Goal: Task Accomplishment & Management: Complete application form

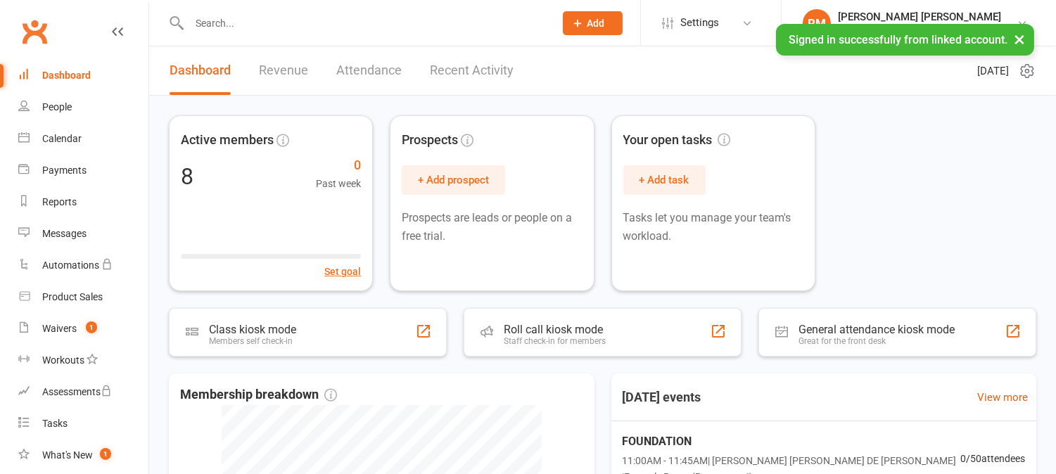
click at [1018, 38] on button "×" at bounding box center [1019, 39] width 25 height 30
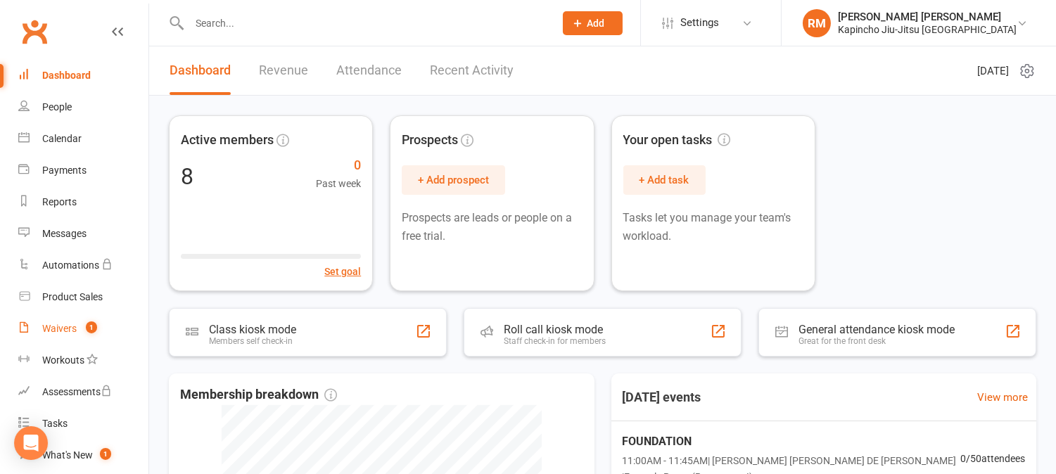
click at [56, 329] on div "Waivers" at bounding box center [59, 328] width 34 height 11
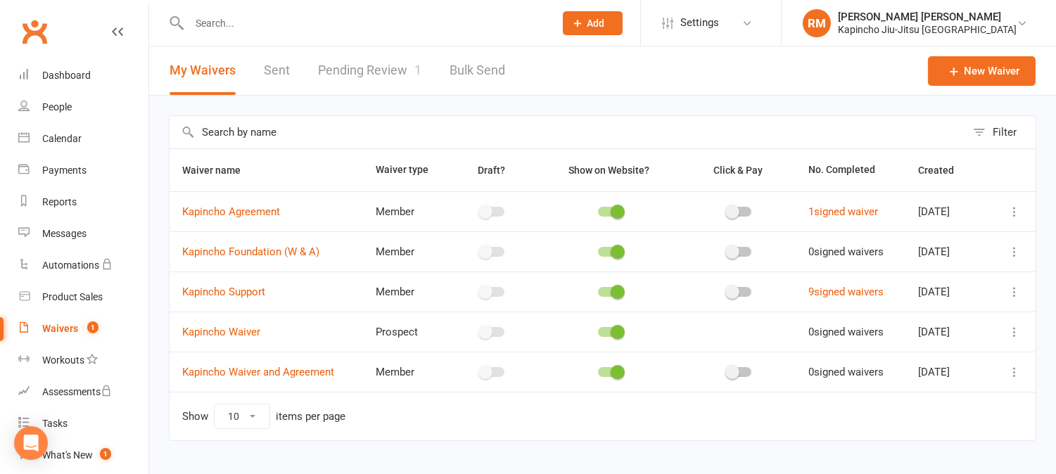
click at [388, 82] on link "Pending Review 1" at bounding box center [369, 70] width 103 height 49
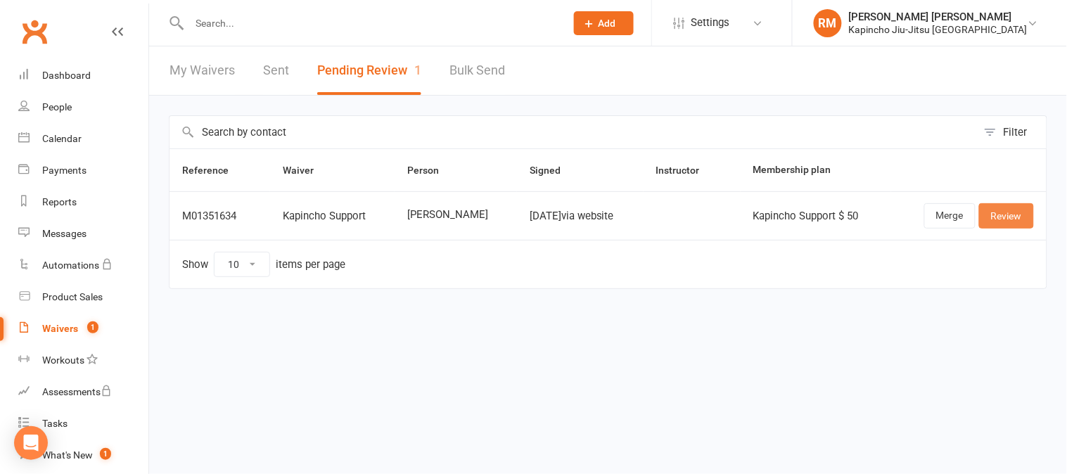
click at [995, 218] on link "Review" at bounding box center [1006, 215] width 55 height 25
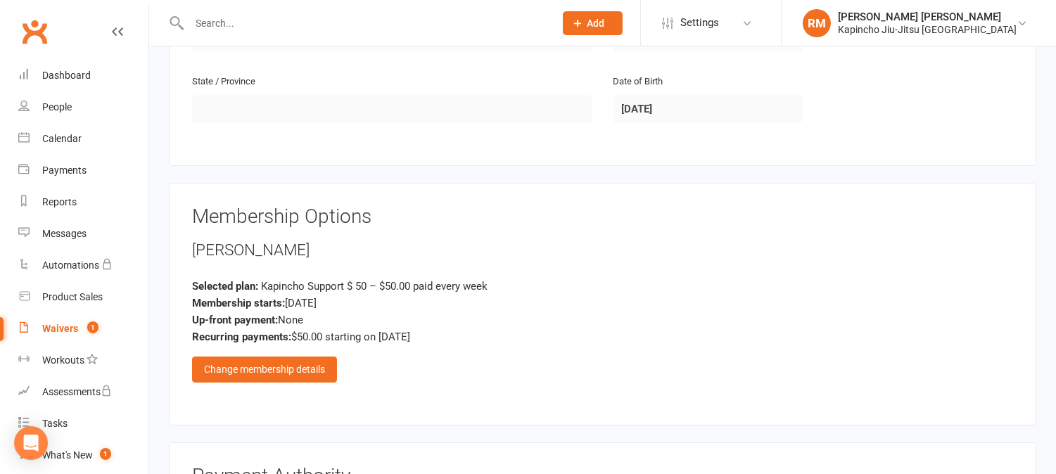
scroll to position [509, 0]
click at [248, 378] on div "Change membership details" at bounding box center [264, 369] width 145 height 25
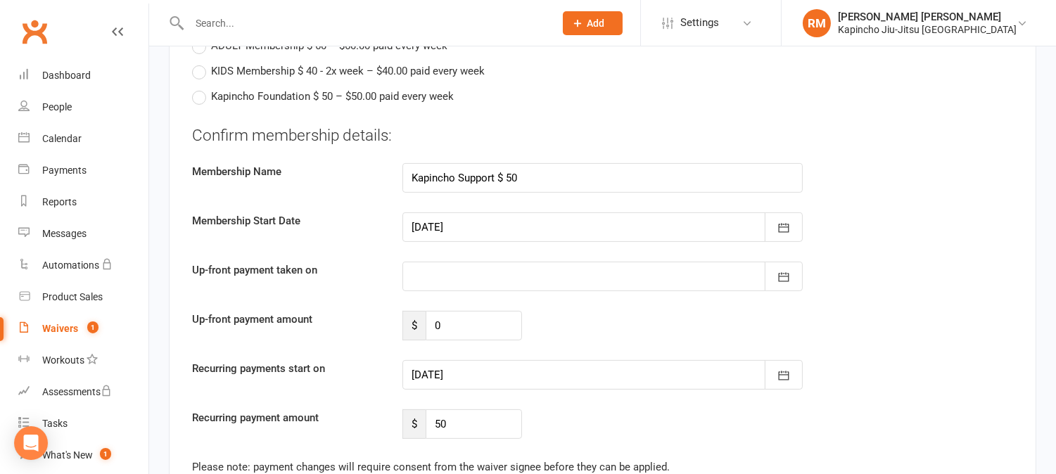
scroll to position [895, 0]
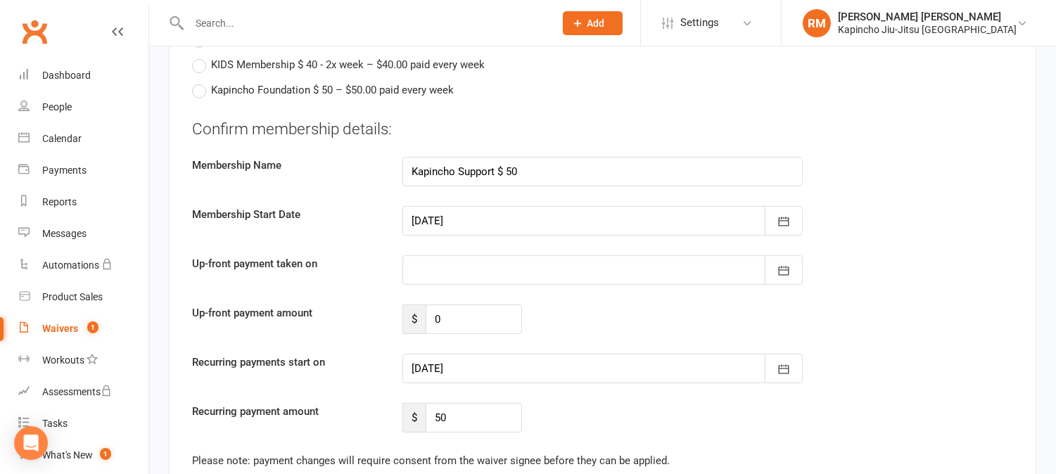
click at [760, 385] on div "Confirm membership details: Membership Name Kapincho Support $ 50 Membership St…" at bounding box center [602, 275] width 821 height 315
click at [779, 363] on icon "button" at bounding box center [784, 369] width 14 height 14
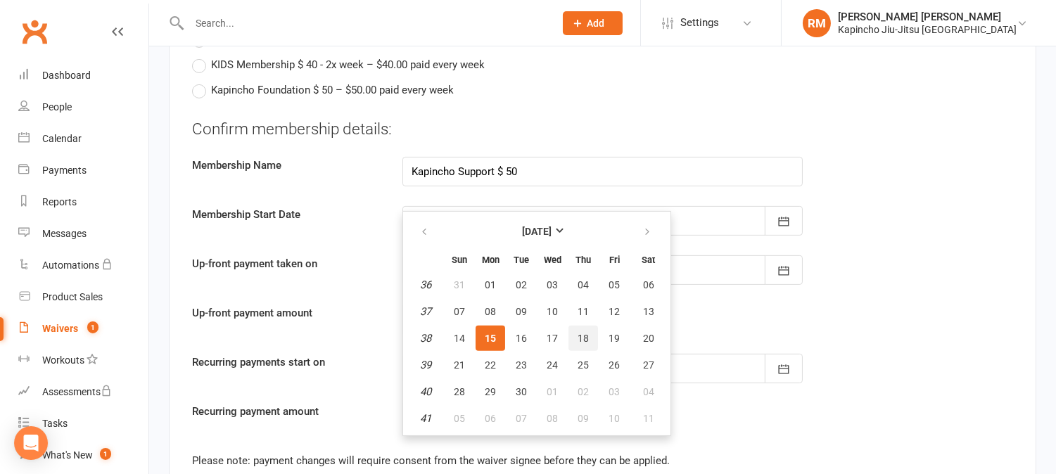
click at [578, 333] on span "18" at bounding box center [583, 338] width 11 height 11
type input "[DATE]"
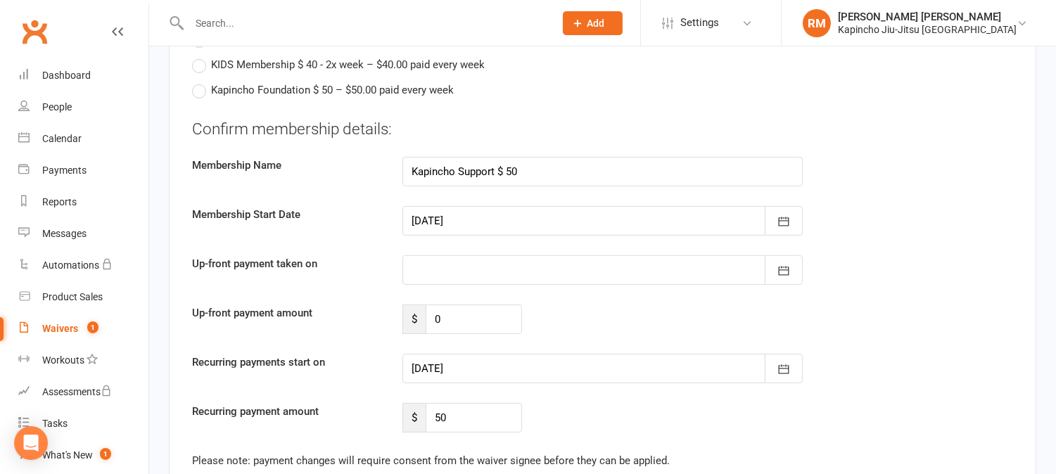
click at [940, 191] on div "Confirm membership details: Membership Name Kapincho Support $ 50 Membership St…" at bounding box center [602, 275] width 821 height 315
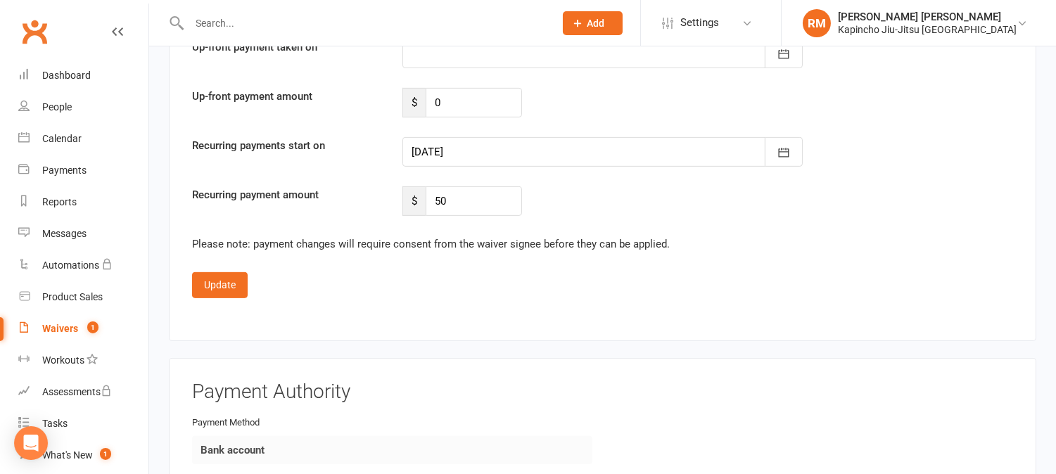
scroll to position [1114, 0]
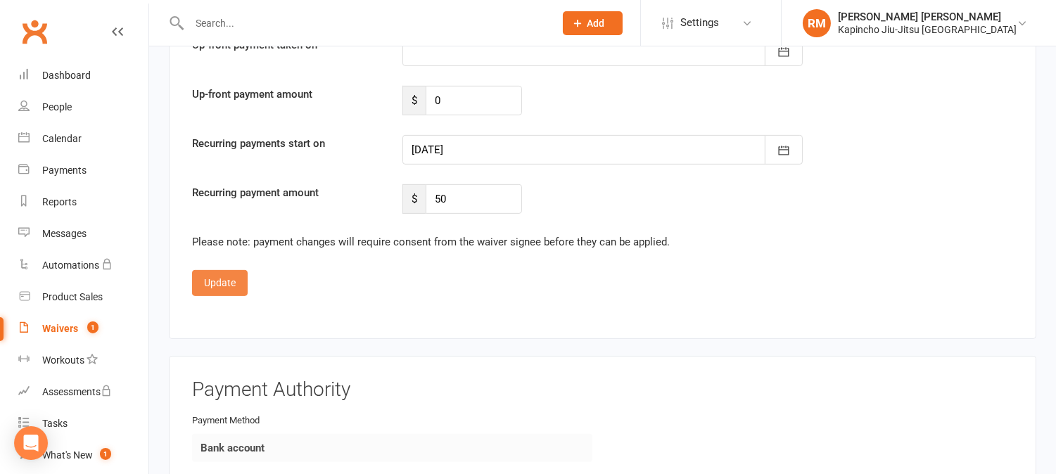
click at [218, 285] on button "Update" at bounding box center [220, 282] width 56 height 25
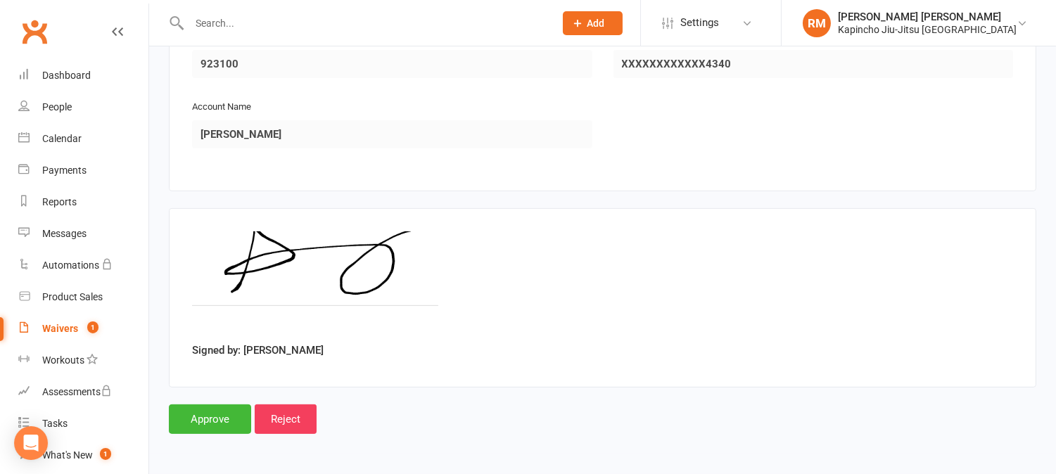
scroll to position [1046, 0]
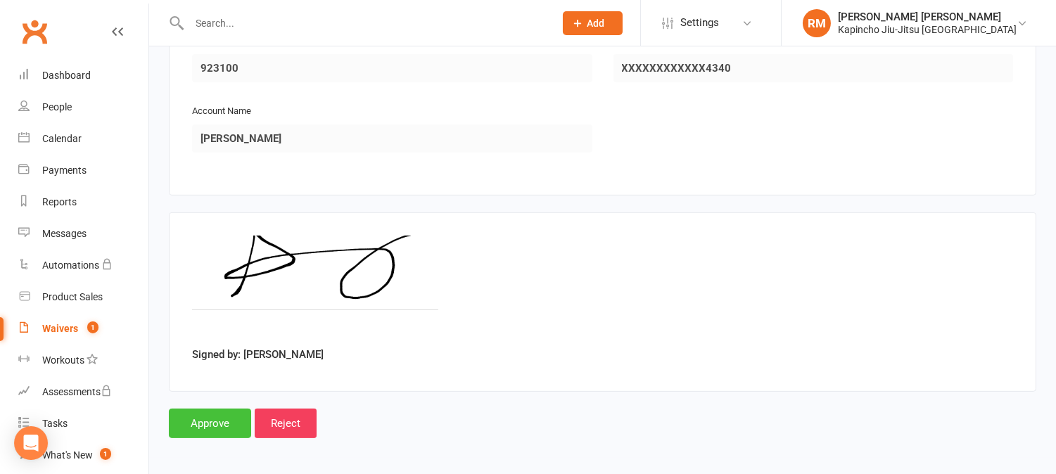
click at [219, 423] on input "Approve" at bounding box center [210, 424] width 82 height 30
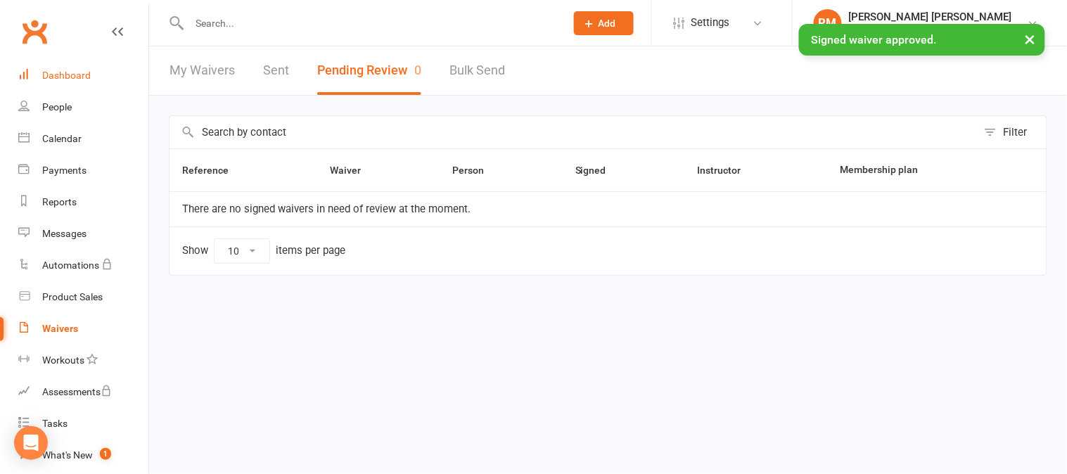
click at [71, 74] on div "Dashboard" at bounding box center [66, 75] width 49 height 11
